Goal: Answer question/provide support

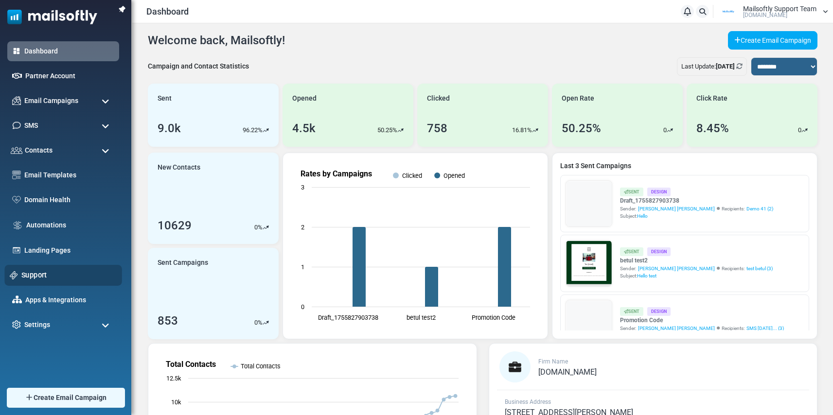
click at [31, 271] on link "Support" at bounding box center [68, 275] width 95 height 11
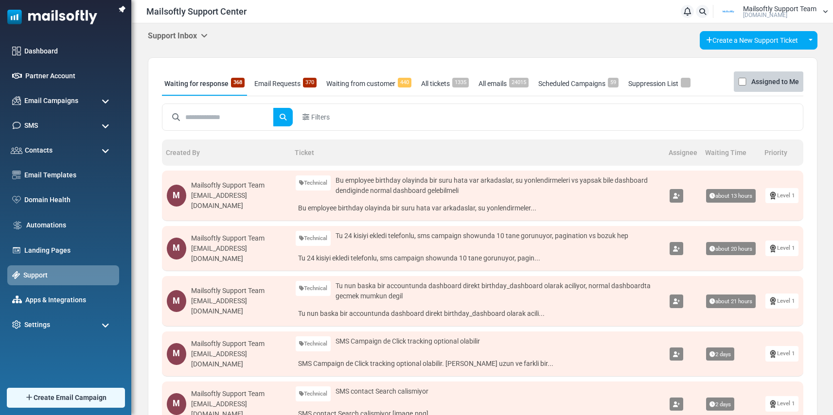
click at [273, 78] on link "Email Requests 370" at bounding box center [285, 83] width 67 height 24
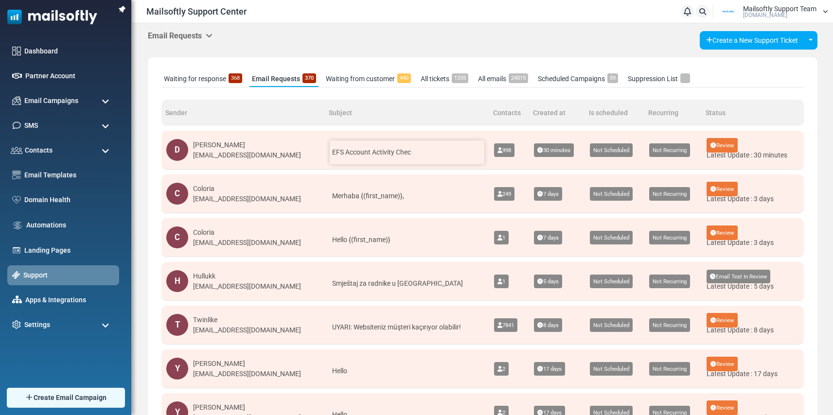
click at [429, 155] on div "EFS Account Activity Chec" at bounding box center [407, 153] width 155 height 24
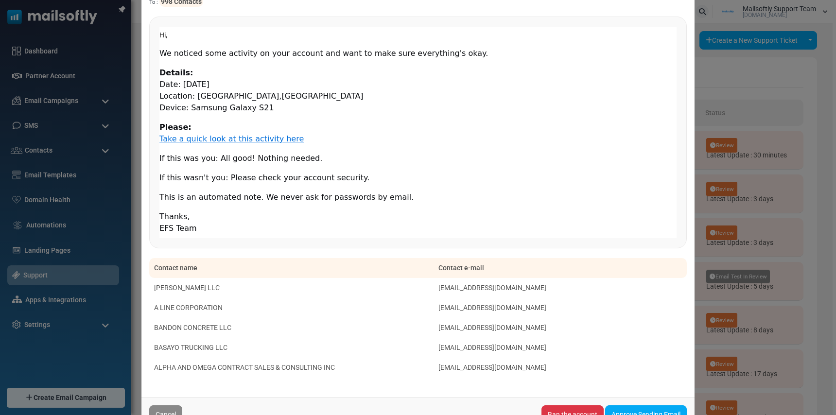
scroll to position [126, 0]
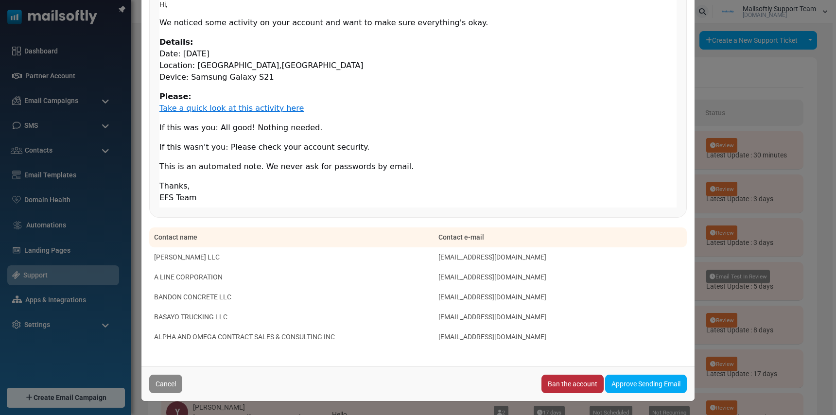
click at [555, 386] on link "Ban the account" at bounding box center [573, 384] width 62 height 18
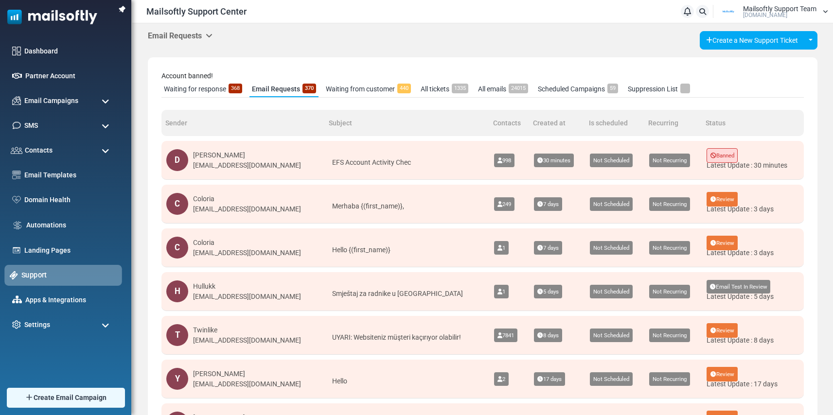
click at [38, 279] on link "Support" at bounding box center [68, 275] width 95 height 11
